Goal: Information Seeking & Learning: Learn about a topic

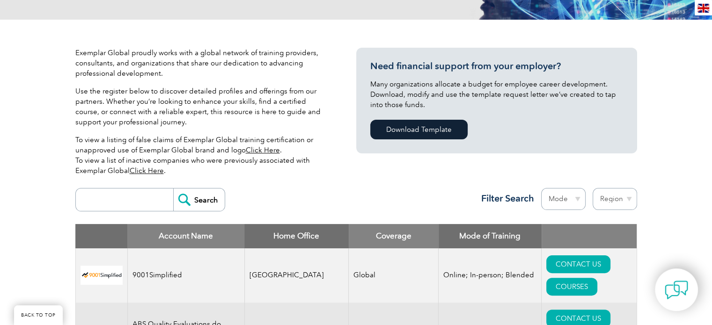
scroll to position [328, 0]
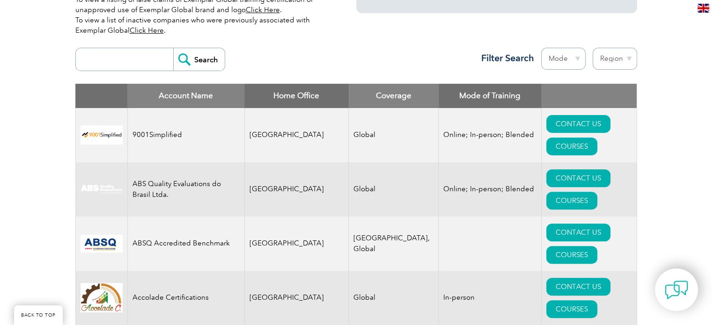
click at [617, 61] on select "Region Australia Bahrain Bangladesh Brazil Canada Colombia Dominican Republic E…" at bounding box center [614, 59] width 44 height 22
click at [580, 54] on select "Mode Online In-person Blended" at bounding box center [563, 59] width 44 height 22
select select "Online"
click at [541, 48] on select "Mode Online In-person Blended" at bounding box center [563, 59] width 44 height 22
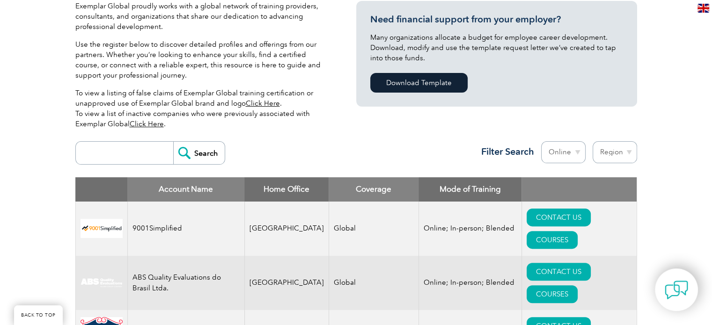
scroll to position [281, 0]
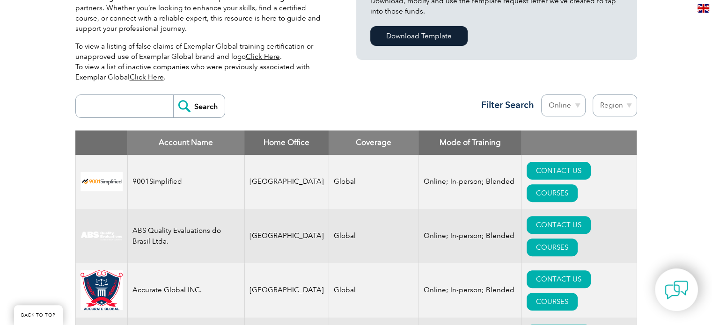
click at [561, 106] on select "Mode Online In-person Blended" at bounding box center [563, 106] width 44 height 22
select select "Blended"
click at [541, 95] on select "Mode Online In-person Blended" at bounding box center [563, 106] width 44 height 22
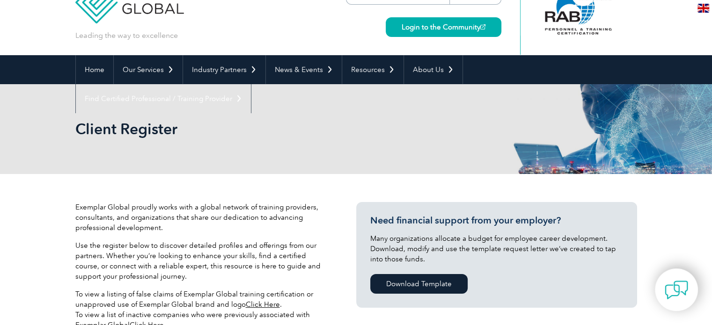
scroll to position [220, 0]
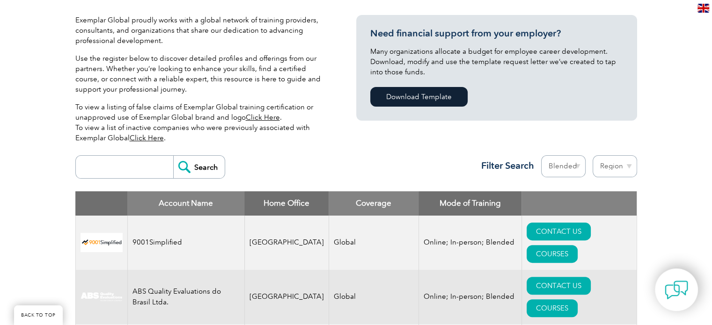
click at [569, 167] on select "Mode Online In-person Blended" at bounding box center [563, 166] width 44 height 22
select select "Online"
click at [541, 155] on select "Mode Online In-person Blended" at bounding box center [563, 166] width 44 height 22
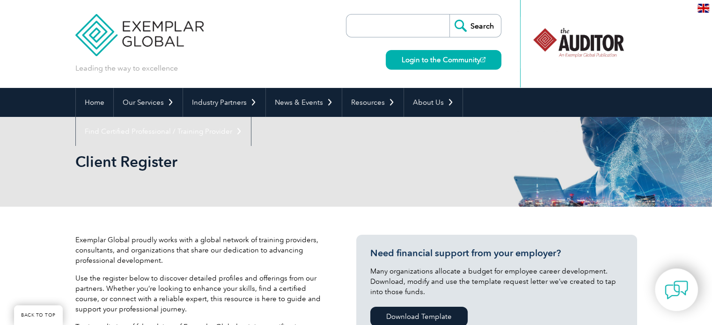
scroll to position [234, 0]
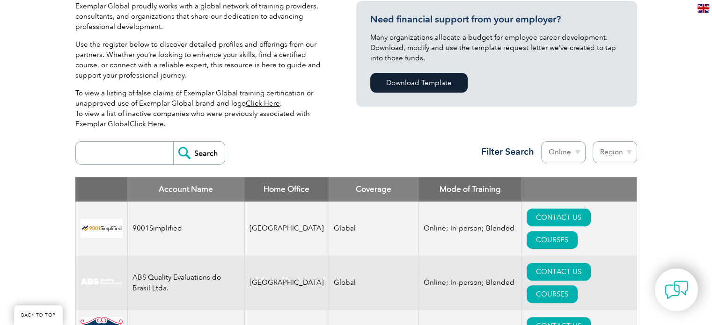
click at [565, 154] on select "Mode Online In-person Blended" at bounding box center [563, 152] width 44 height 22
click at [352, 157] on div "Search Region Australia Bahrain Bangladesh Brazil Canada Colombia Dominican Rep…" at bounding box center [355, 157] width 561 height 41
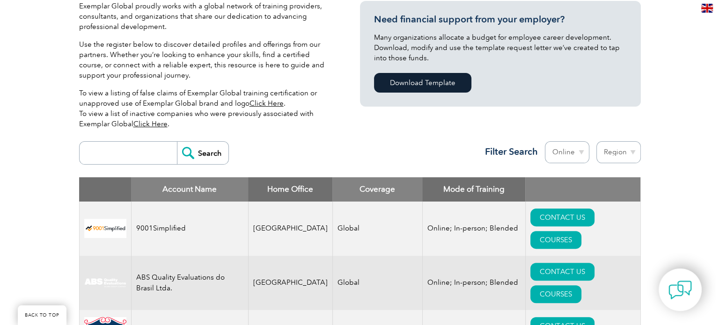
scroll to position [328, 0]
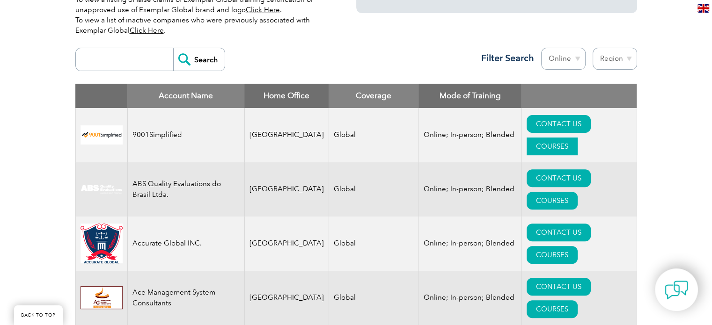
click at [577, 138] on link "COURSES" at bounding box center [551, 147] width 51 height 18
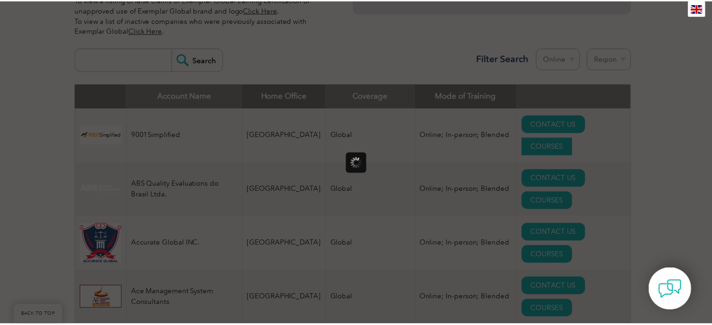
scroll to position [0, 0]
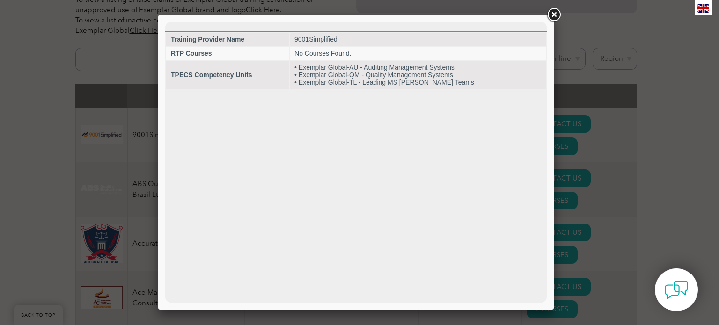
click at [654, 103] on div at bounding box center [359, 162] width 719 height 325
